Goal: Task Accomplishment & Management: Use online tool/utility

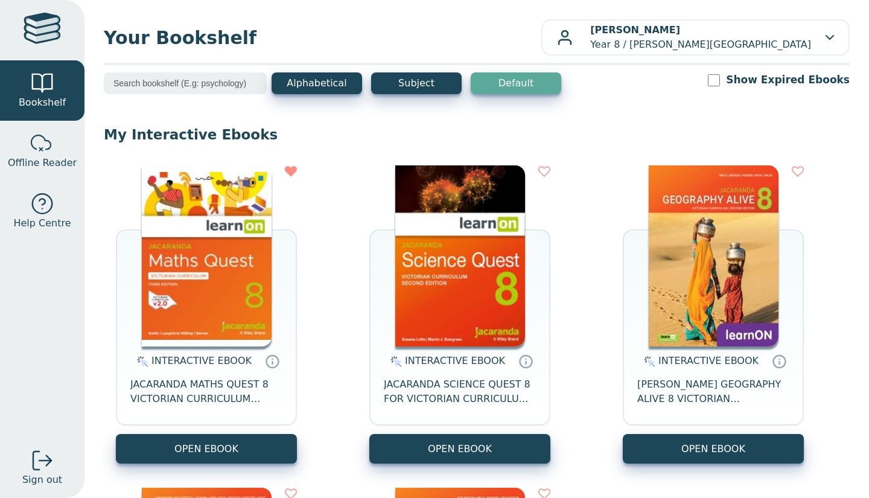
click at [174, 452] on button "OPEN EBOOK" at bounding box center [206, 449] width 181 height 30
click at [202, 440] on button "OPEN EBOOK" at bounding box center [206, 449] width 181 height 30
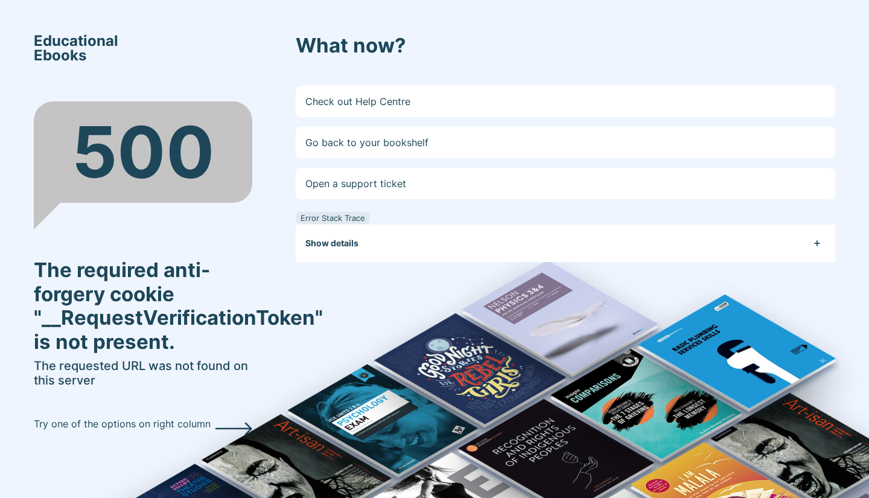
click at [383, 139] on link "Go back to your bookshelf" at bounding box center [566, 142] width 540 height 31
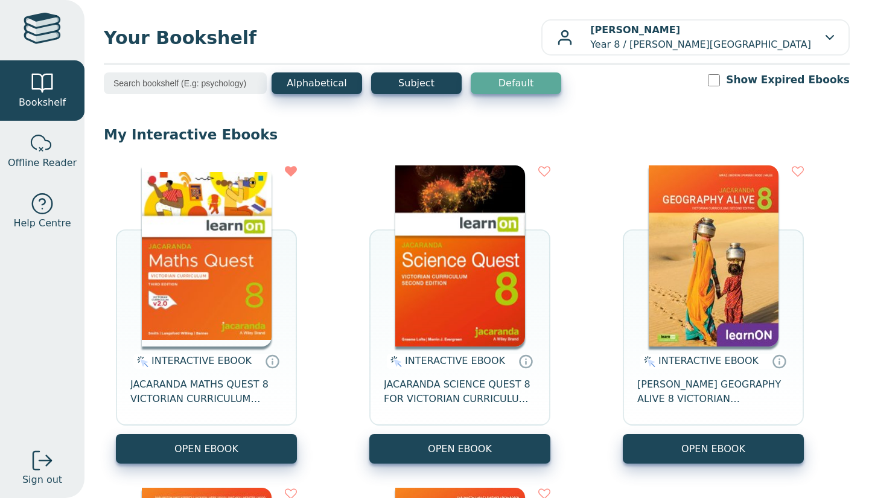
click at [427, 455] on button "OPEN EBOOK" at bounding box center [459, 449] width 181 height 30
click at [243, 441] on button "OPEN EBOOK" at bounding box center [206, 449] width 181 height 30
